Goal: Use online tool/utility: Utilize a website feature to perform a specific function

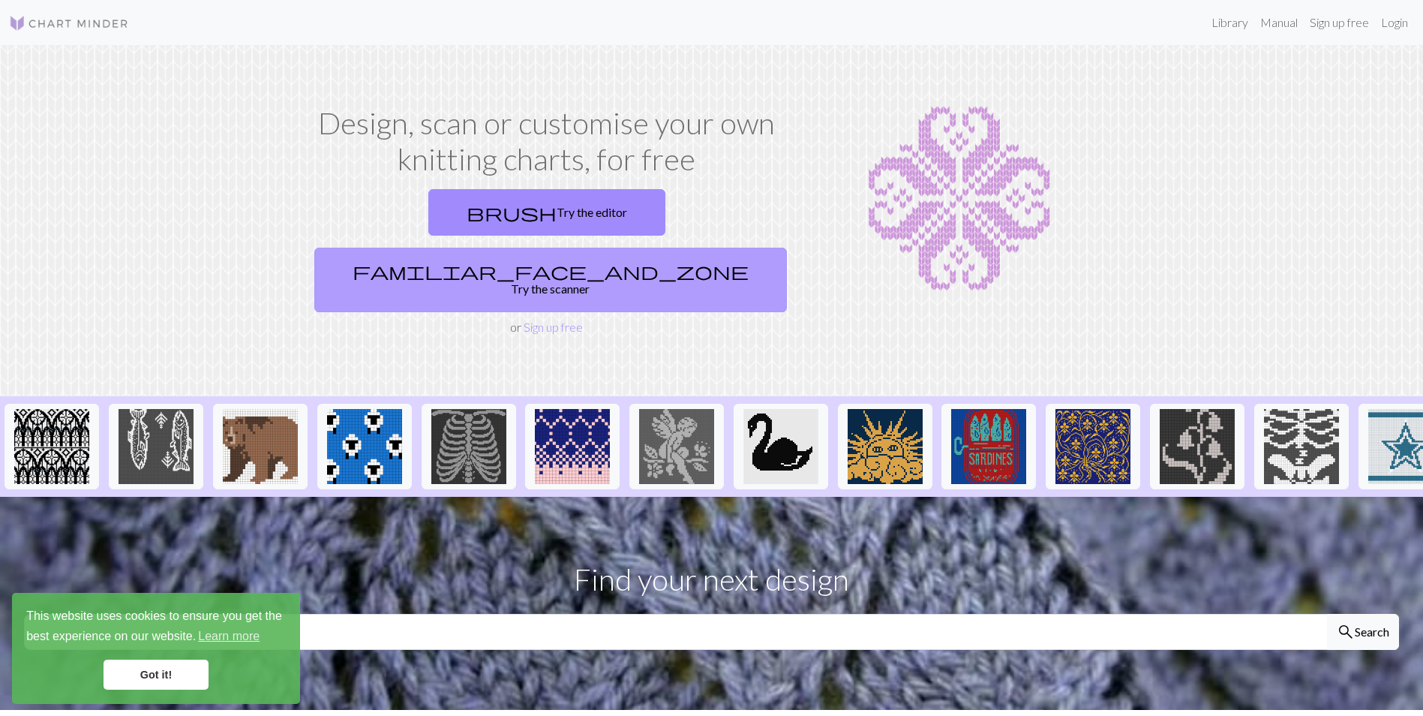
click at [699, 248] on link "familiar_face_and_zone Try the scanner" at bounding box center [550, 280] width 473 height 65
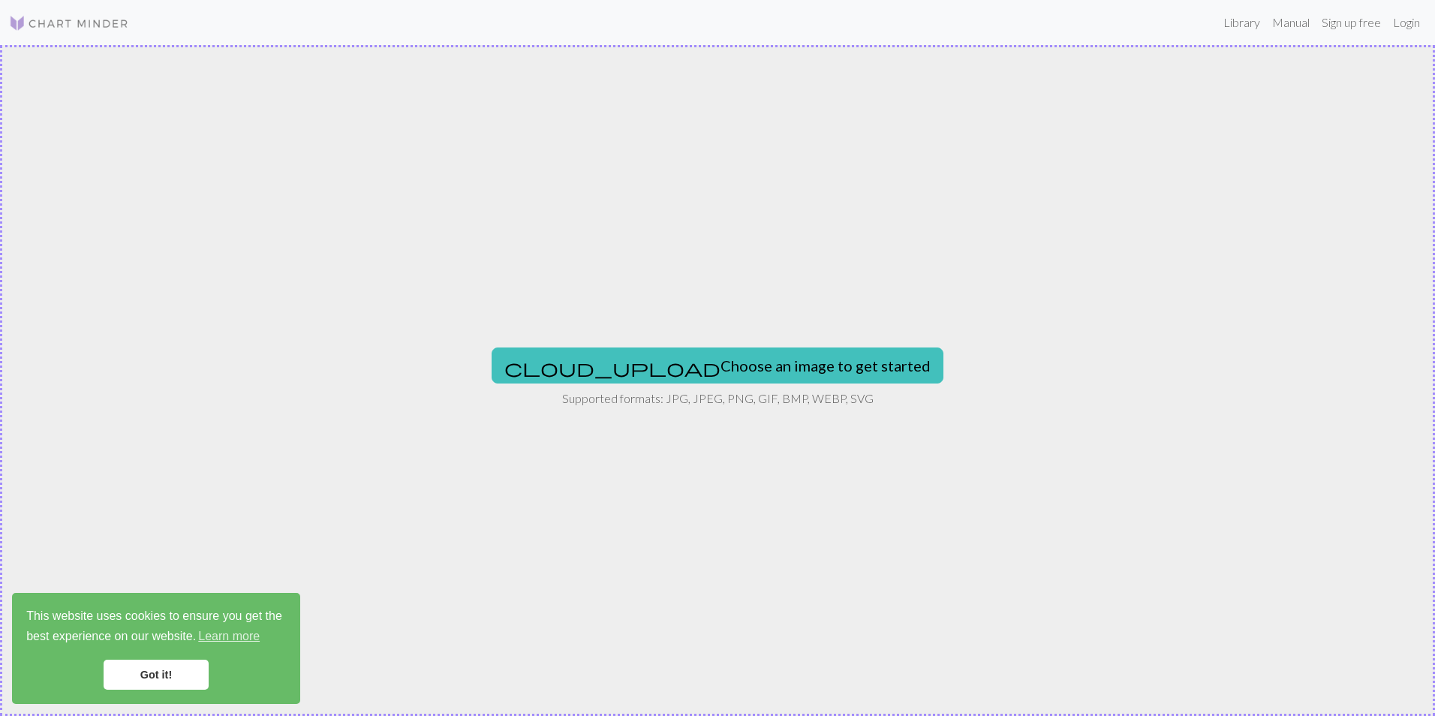
click at [188, 661] on link "Got it!" at bounding box center [156, 675] width 105 height 30
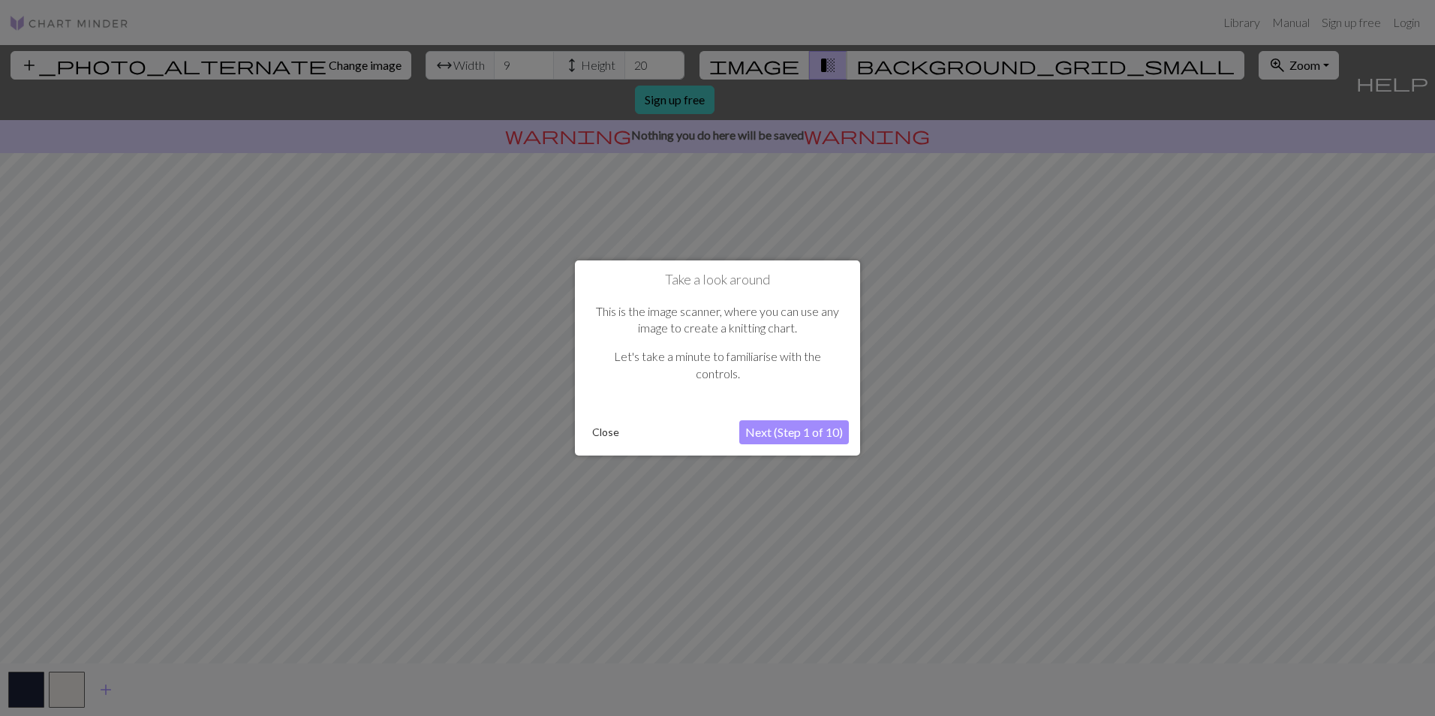
click at [775, 439] on button "Next (Step 1 of 10)" at bounding box center [794, 432] width 110 height 24
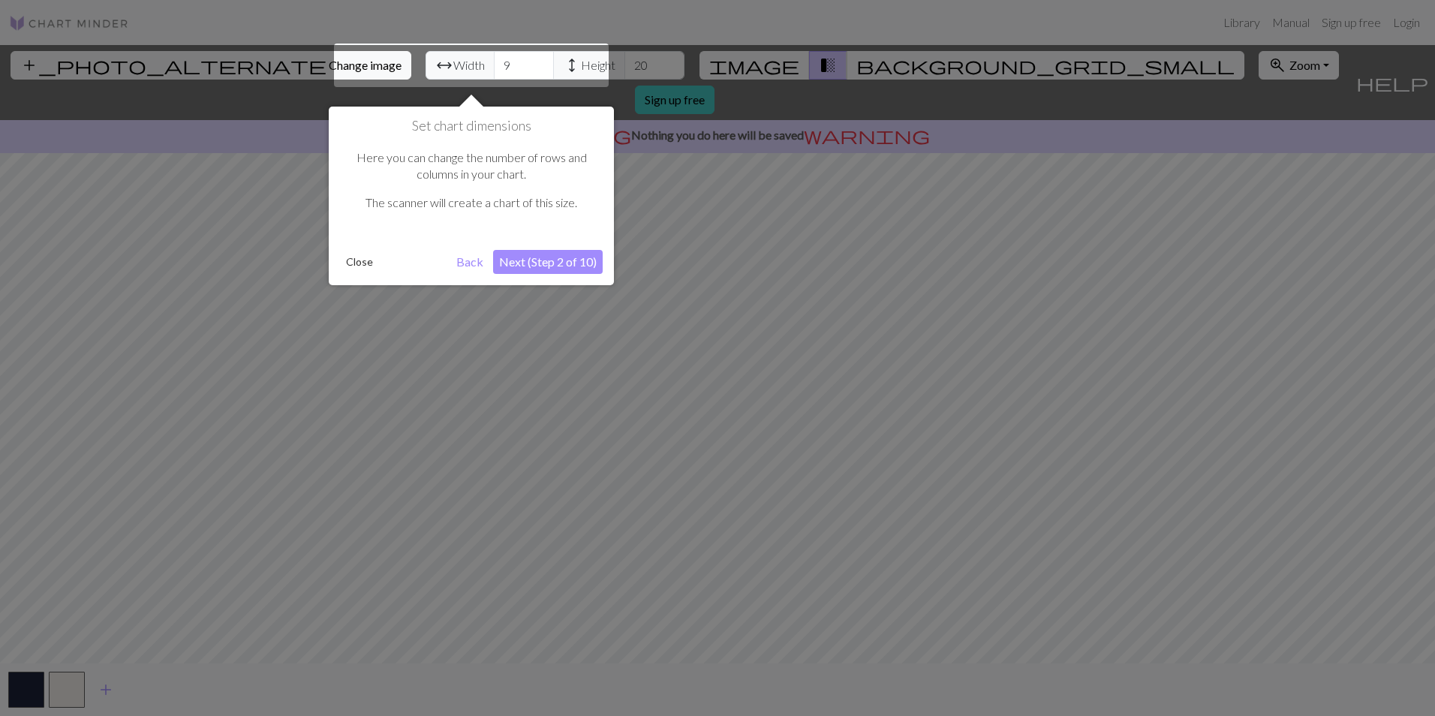
click at [509, 262] on button "Next (Step 2 of 10)" at bounding box center [548, 262] width 110 height 24
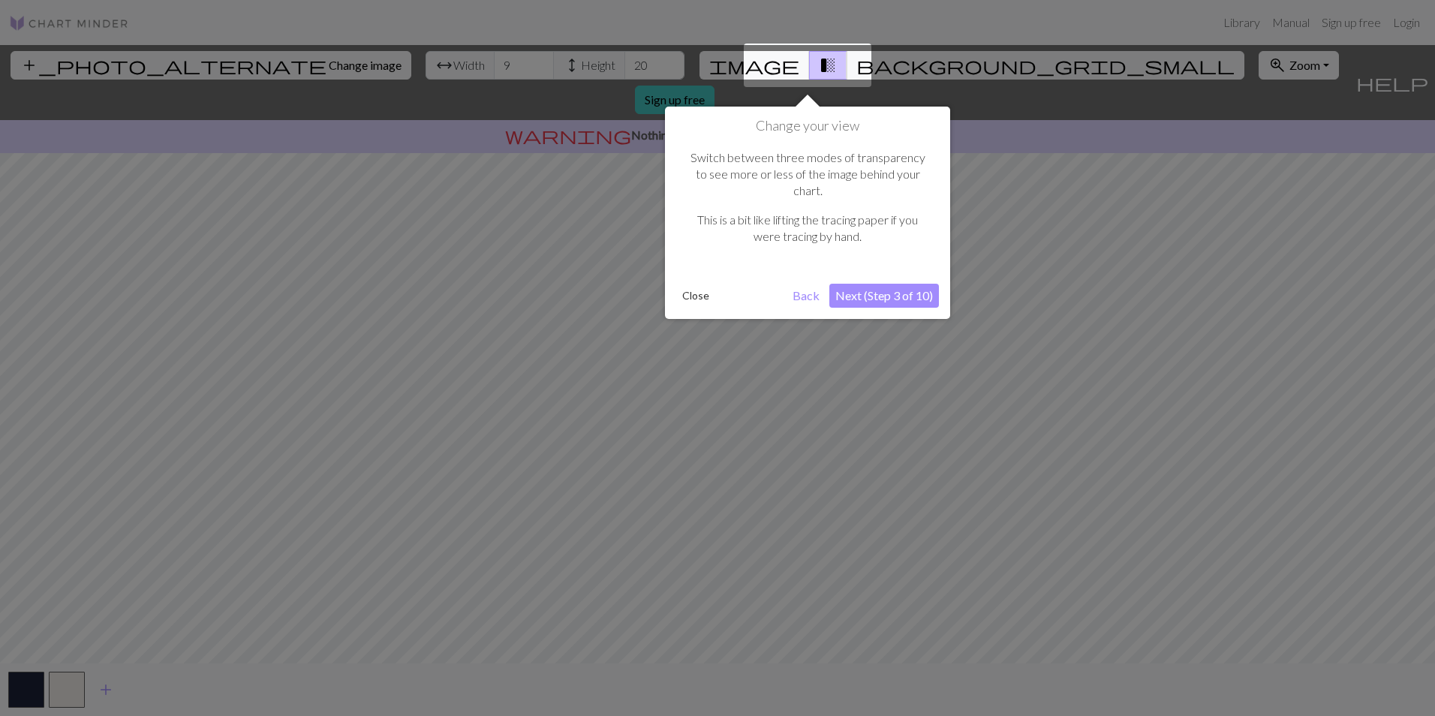
click at [879, 284] on button "Next (Step 3 of 10)" at bounding box center [884, 296] width 110 height 24
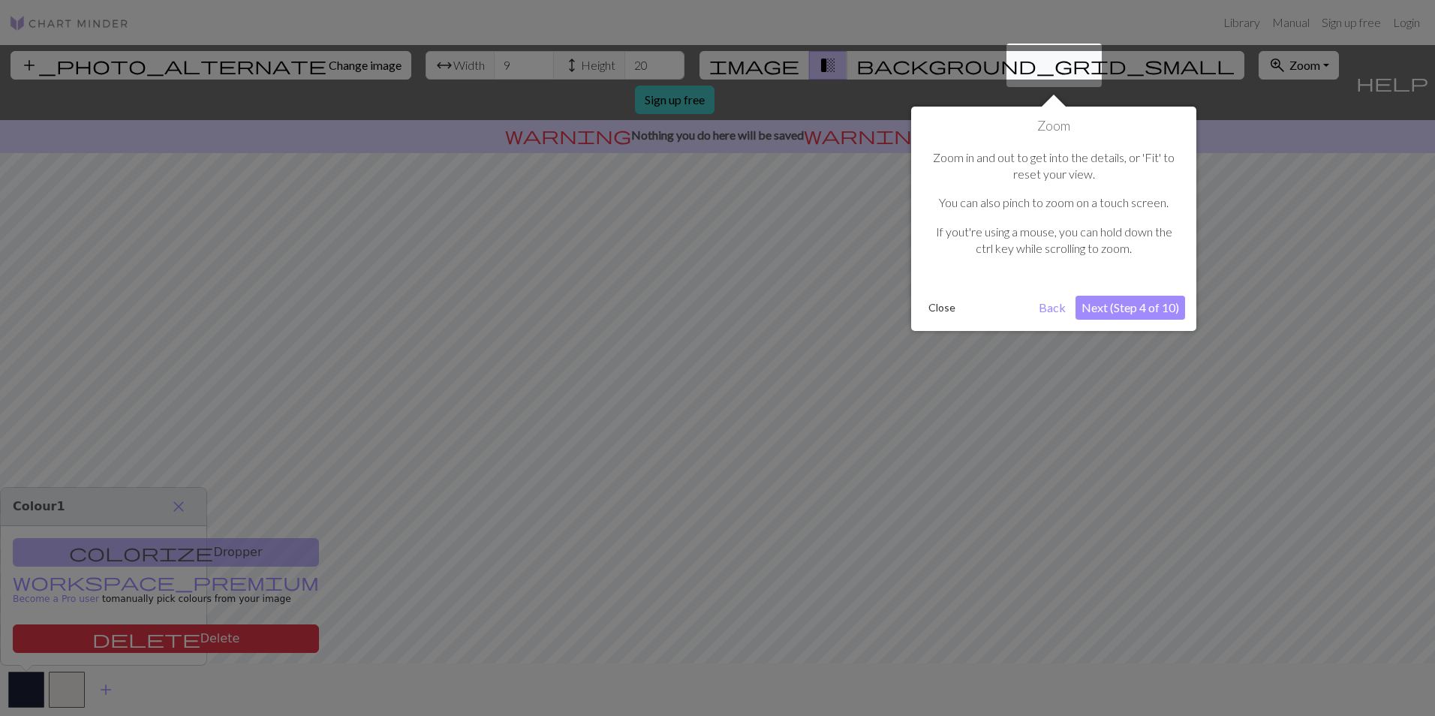
click at [1143, 309] on button "Next (Step 4 of 10)" at bounding box center [1130, 308] width 110 height 24
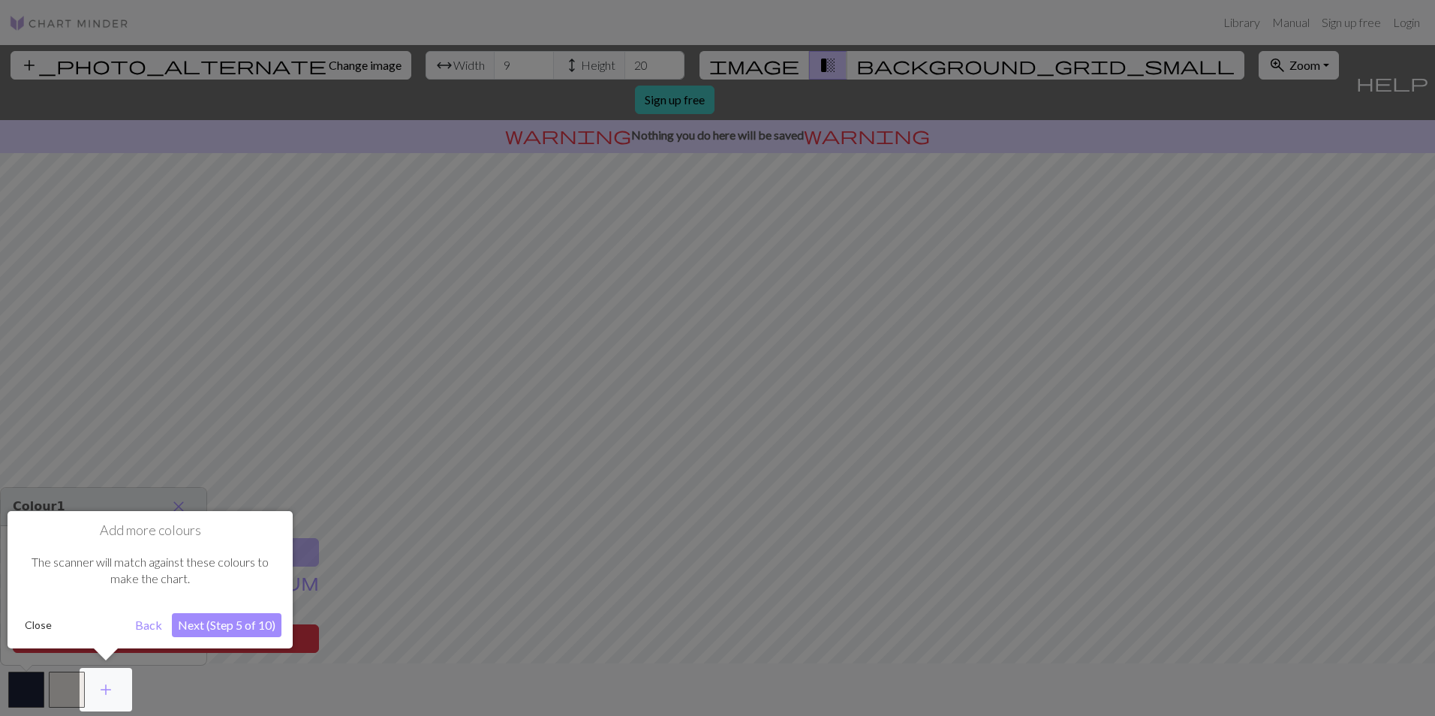
click at [197, 627] on button "Next (Step 5 of 10)" at bounding box center [227, 625] width 110 height 24
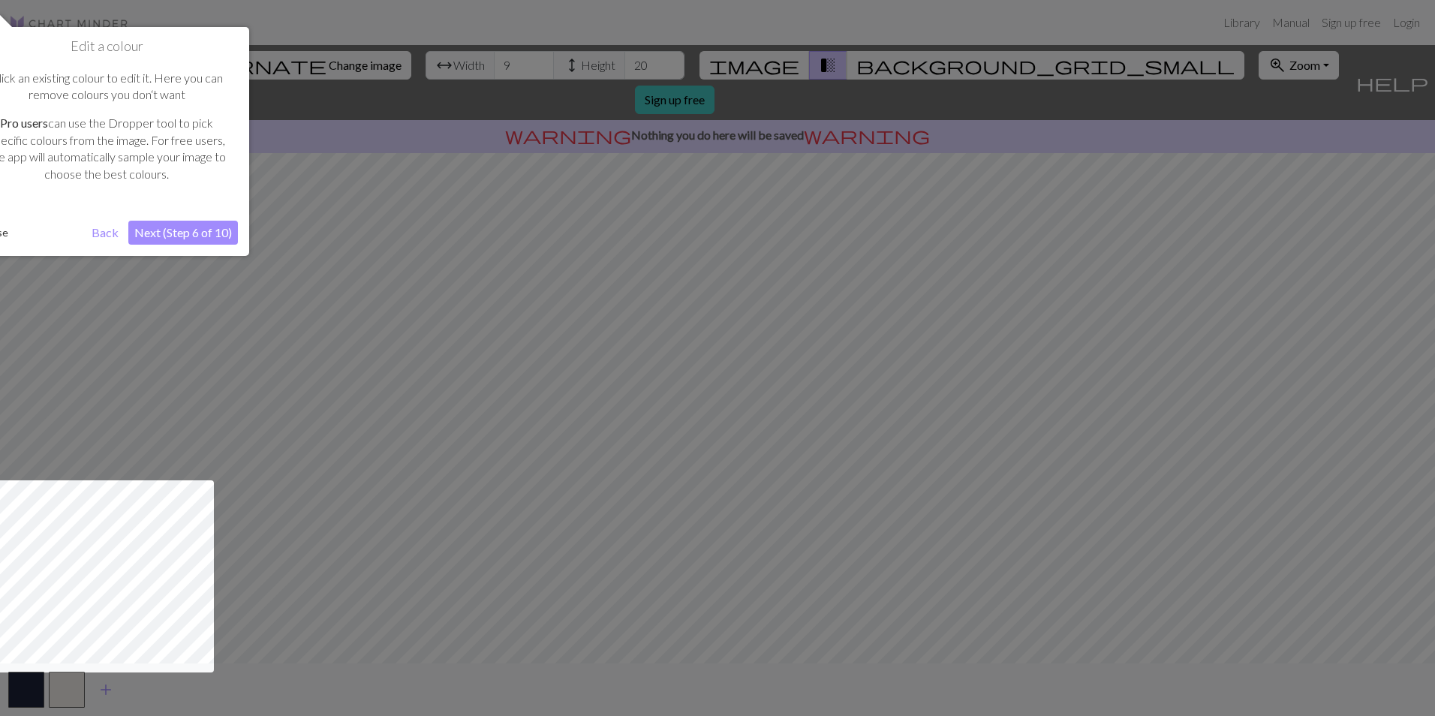
click at [159, 234] on button "Next (Step 6 of 10)" at bounding box center [183, 233] width 110 height 24
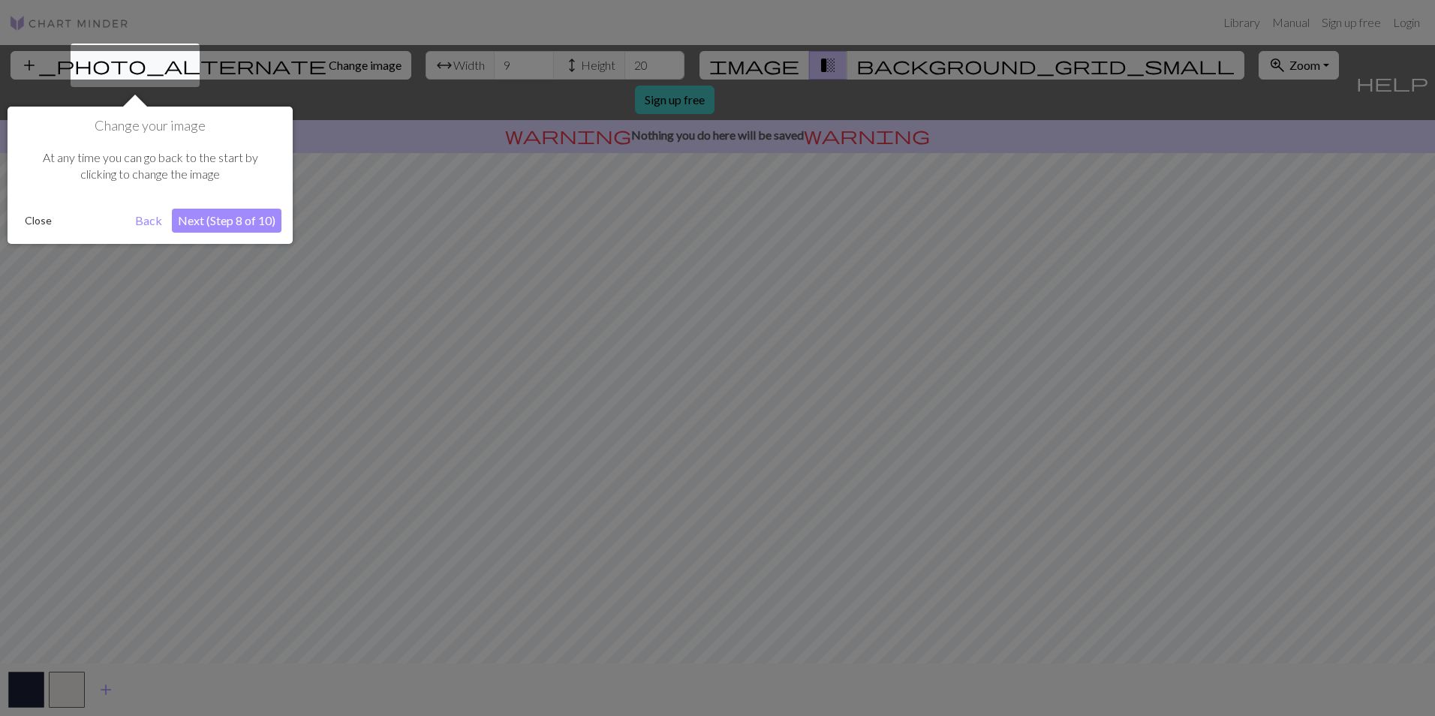
click at [243, 223] on button "Next (Step 8 of 10)" at bounding box center [227, 221] width 110 height 24
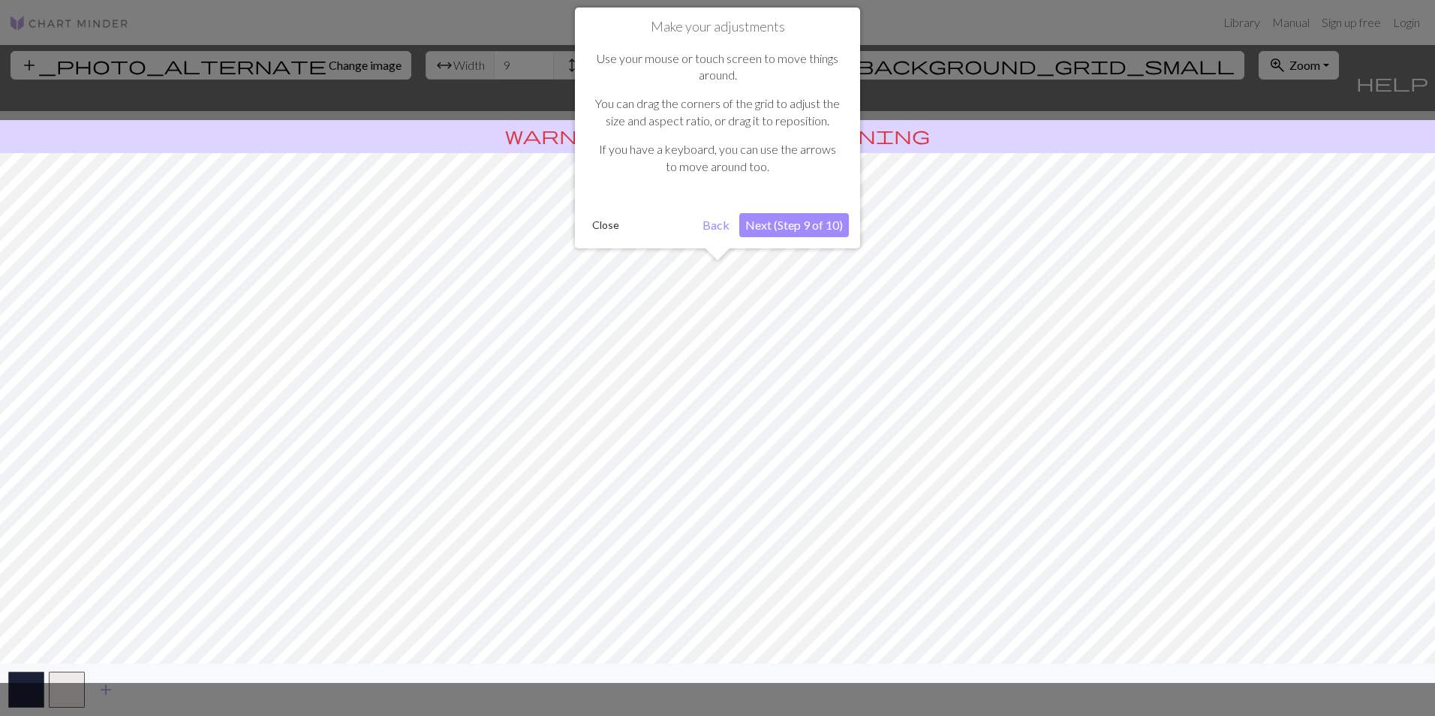
click at [790, 224] on button "Next (Step 9 of 10)" at bounding box center [794, 225] width 110 height 24
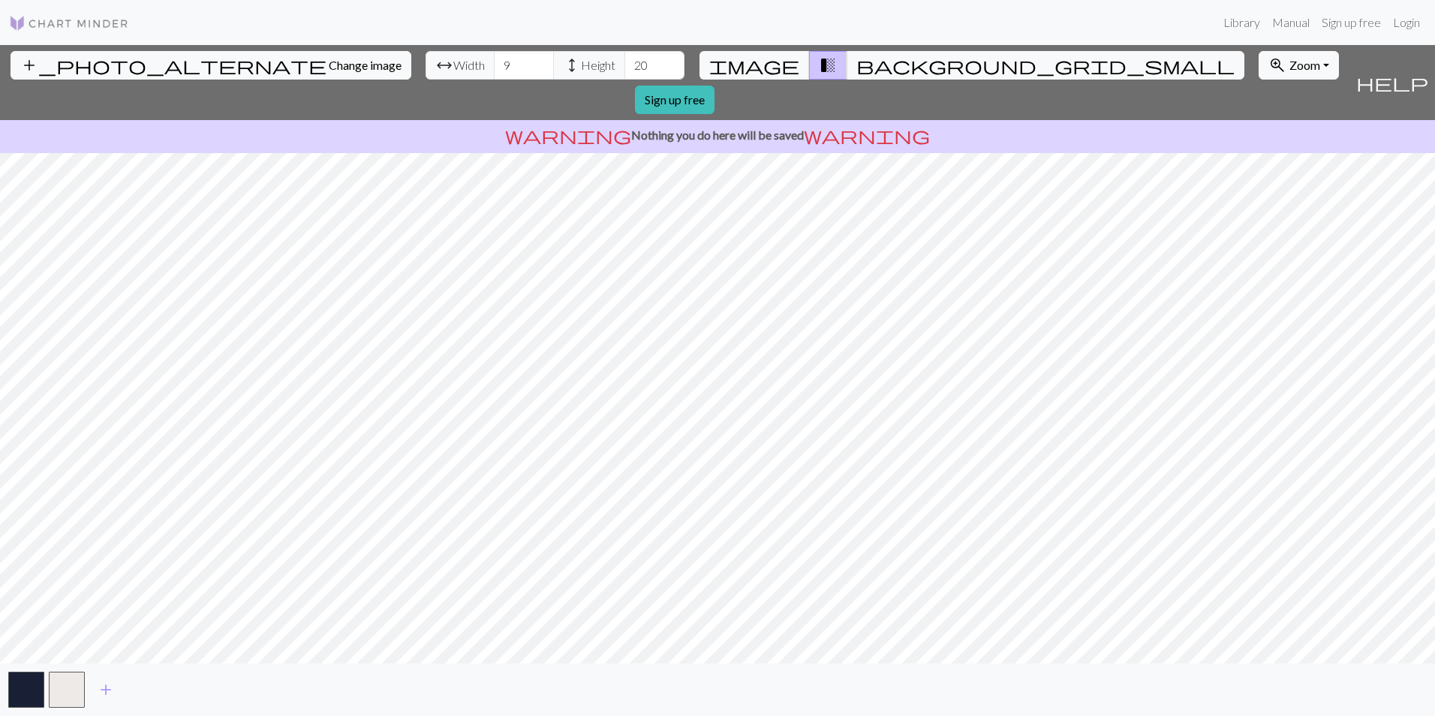
click at [425, 71] on span "arrow_range Width" at bounding box center [459, 65] width 69 height 29
click at [732, 68] on div "add_photo_alternate Change image arrow_range Width 9 height Height 20 image tra…" at bounding box center [674, 82] width 1349 height 75
click at [856, 66] on span "background_grid_small" at bounding box center [1045, 65] width 378 height 21
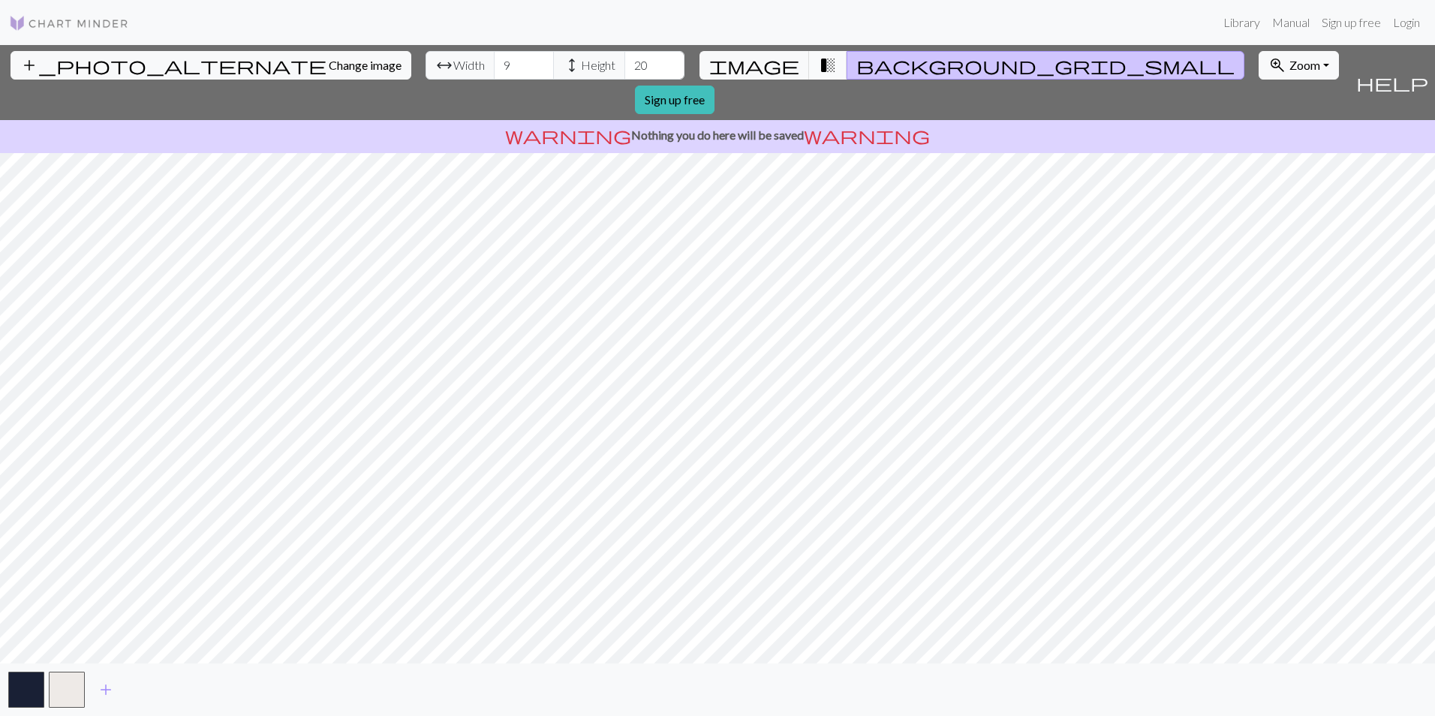
click at [819, 61] on span "transition_fade" at bounding box center [828, 65] width 18 height 21
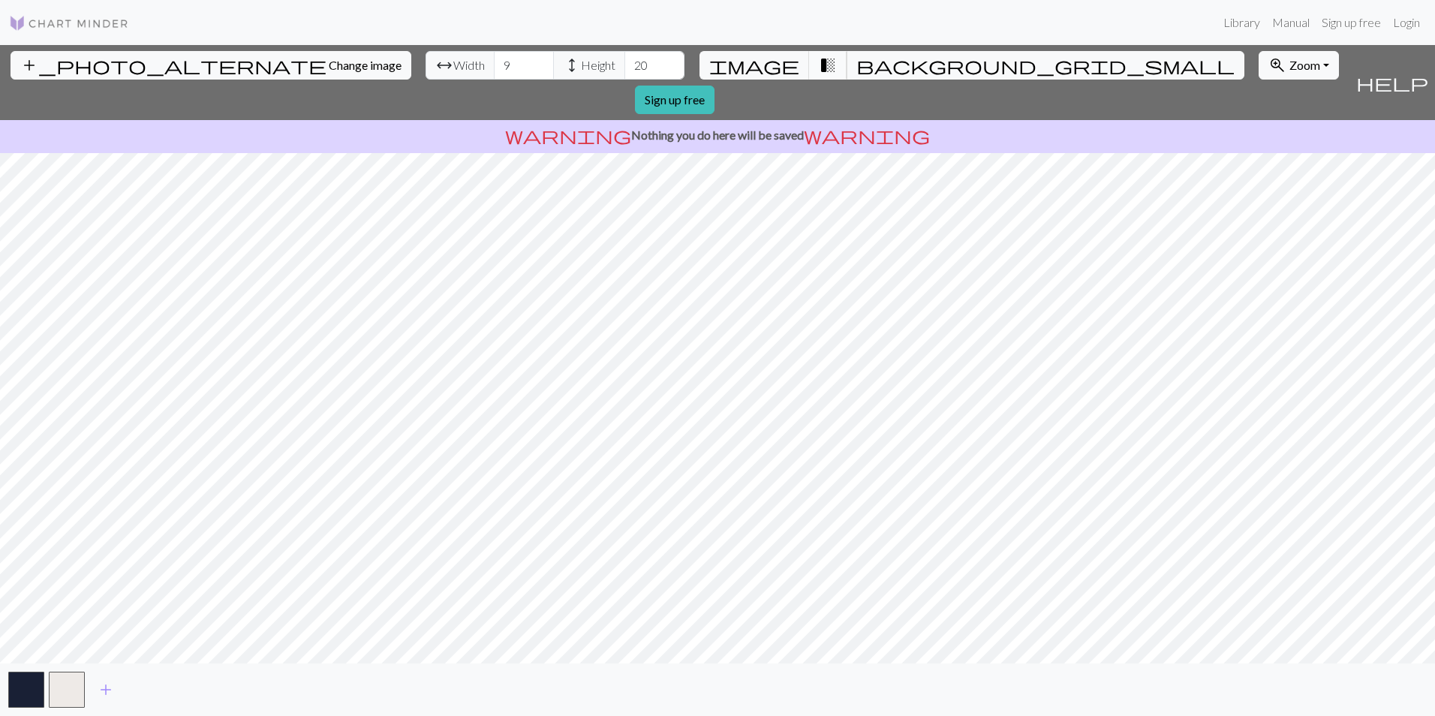
click at [819, 59] on span "transition_fade" at bounding box center [828, 65] width 18 height 21
click at [785, 59] on button "image" at bounding box center [754, 65] width 110 height 29
click at [20, 715] on html "This website uses cookies to ensure you get the best experience on our website.…" at bounding box center [717, 358] width 1435 height 716
click at [35, 688] on button "button" at bounding box center [26, 690] width 36 height 36
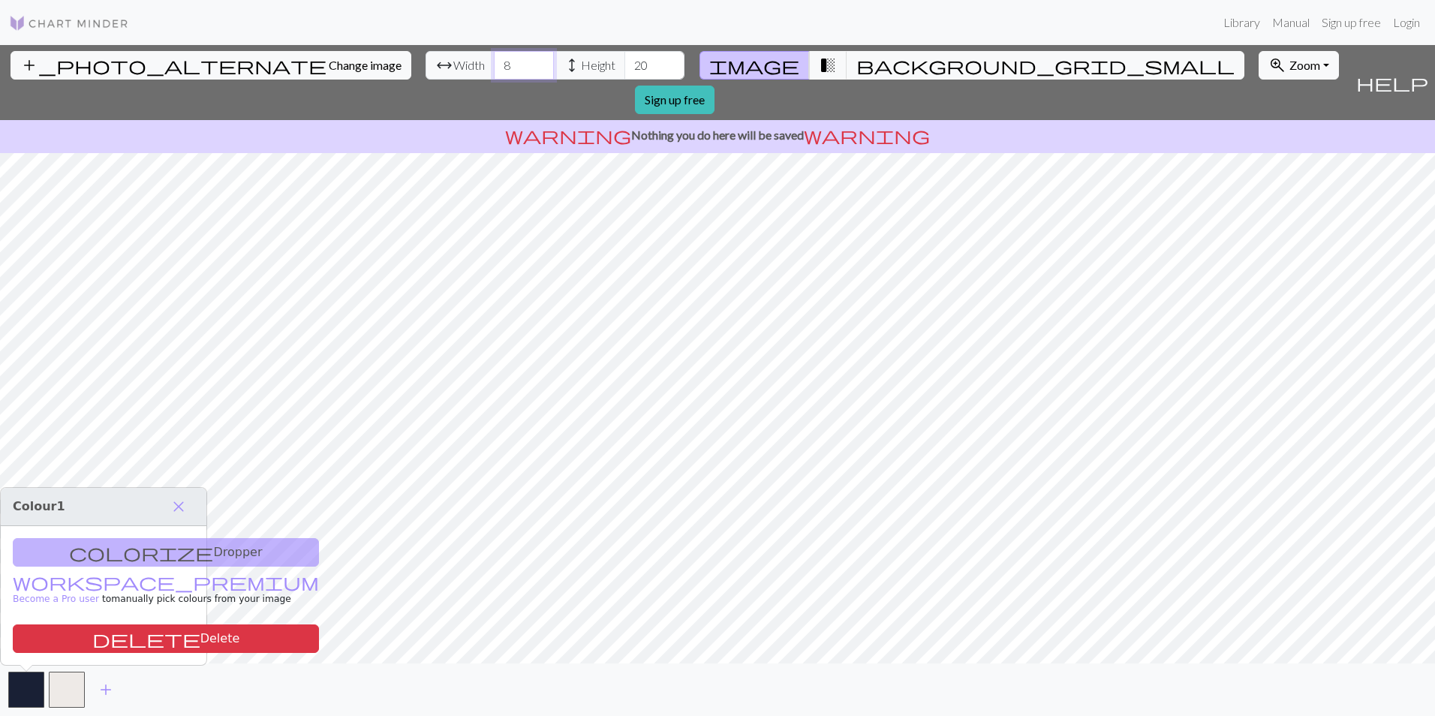
type input "8"
click at [494, 71] on input "8" at bounding box center [524, 65] width 60 height 29
drag, startPoint x: 536, startPoint y: 80, endPoint x: 549, endPoint y: 80, distance: 12.8
click at [538, 80] on div "add_photo_alternate Change image arrow_range Width 8 height Height 20 image tra…" at bounding box center [674, 82] width 1349 height 75
click at [624, 76] on input "20" at bounding box center [654, 65] width 60 height 29
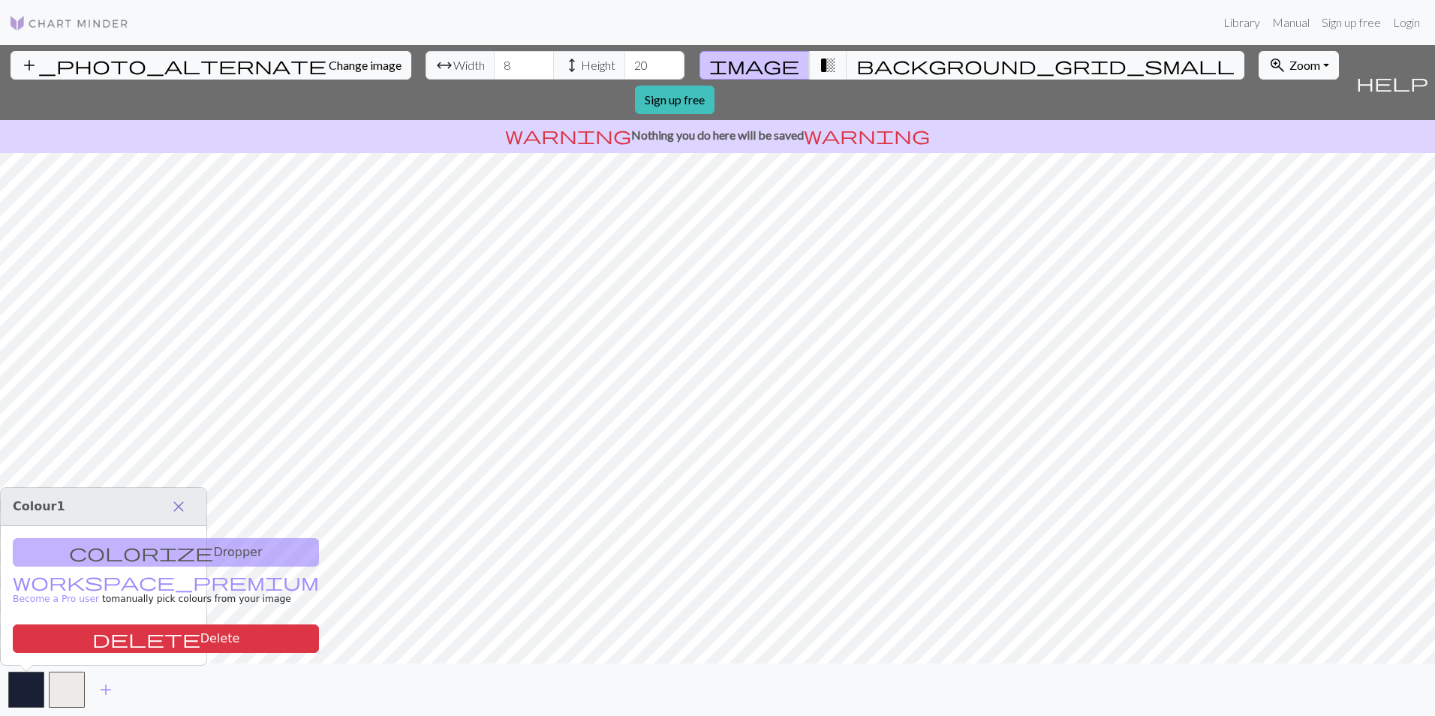
click at [179, 509] on span "close" at bounding box center [179, 506] width 18 height 21
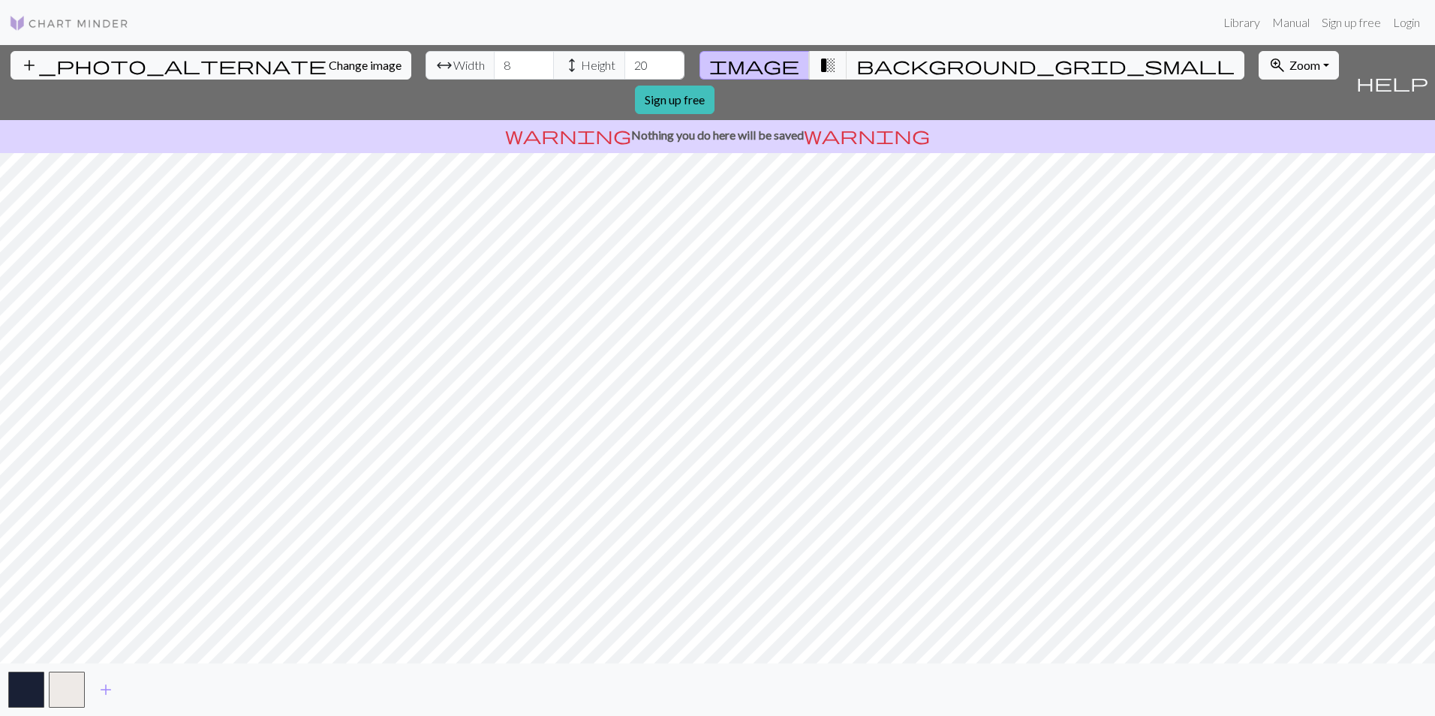
click at [798, 126] on p "warning Nothing you do here will be saved warning" at bounding box center [717, 135] width 1423 height 18
